Goal: Task Accomplishment & Management: Manage account settings

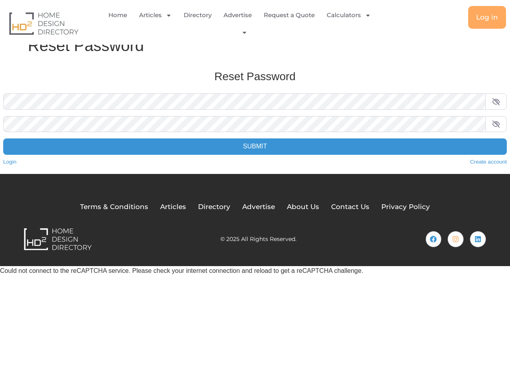
click at [255, 138] on form "Password * Confirm Password * Submit" at bounding box center [255, 123] width 504 height 61
click at [349, 15] on link "Calculators" at bounding box center [349, 15] width 44 height 18
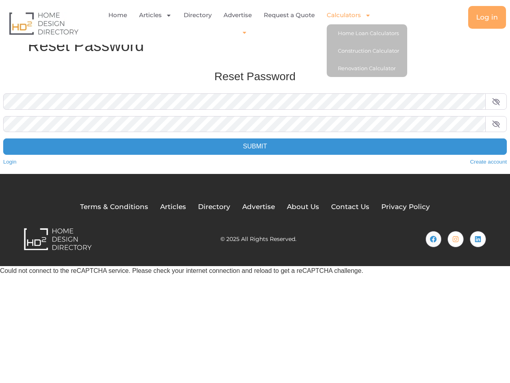
click at [242, 32] on icon "Menu" at bounding box center [245, 33] width 6 height 6
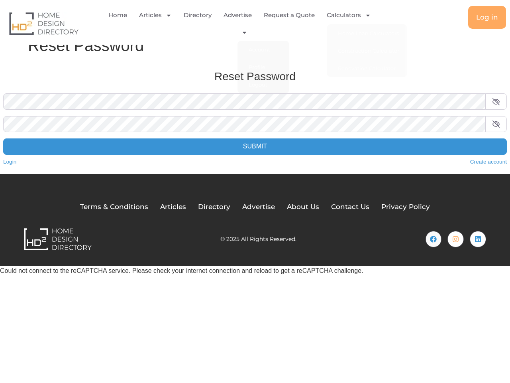
click at [497, 101] on icon at bounding box center [497, 102] width 8 height 6
click at [497, 124] on icon at bounding box center [497, 124] width 8 height 6
click at [255, 146] on button "Submit" at bounding box center [255, 146] width 504 height 16
